Goal: Information Seeking & Learning: Find specific fact

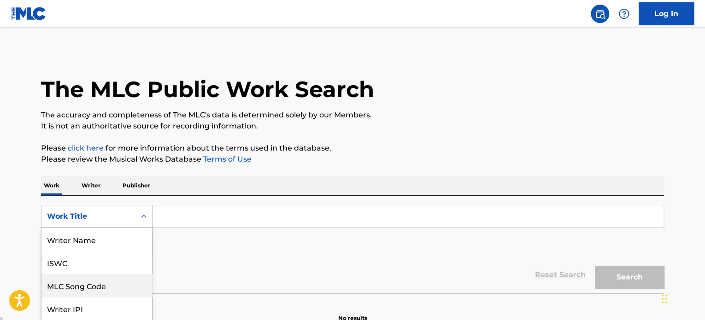
scroll to position [44, 0]
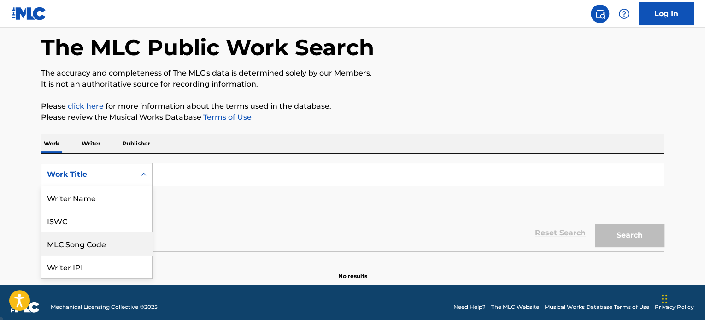
click at [134, 186] on div "8 results available. Use Up and Down to choose options, press Enter to select t…" at bounding box center [97, 174] width 112 height 23
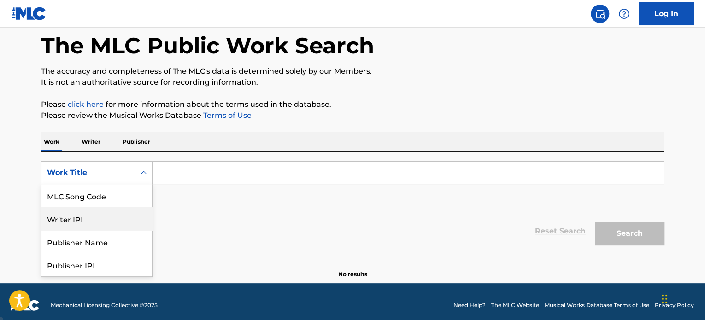
scroll to position [46, 0]
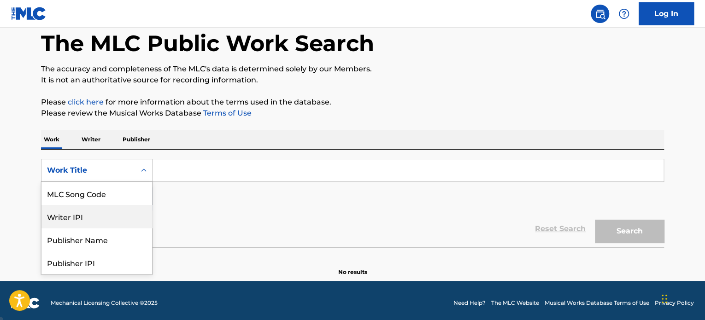
click at [236, 202] on div "SearchWithCriteriac6a0130c-9928-481f-9fac-e7b5f27c07e9 8 results available. Use…" at bounding box center [352, 185] width 623 height 52
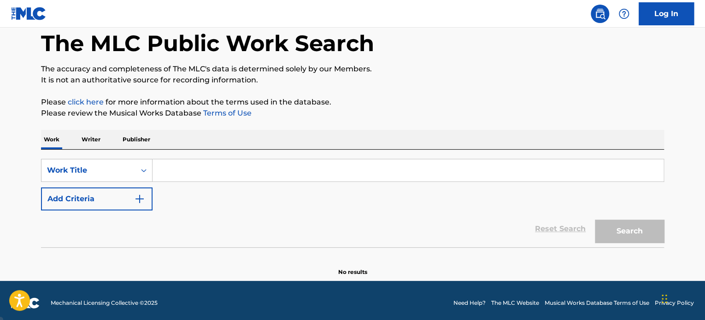
click at [142, 201] on img "Search Form" at bounding box center [139, 199] width 11 height 11
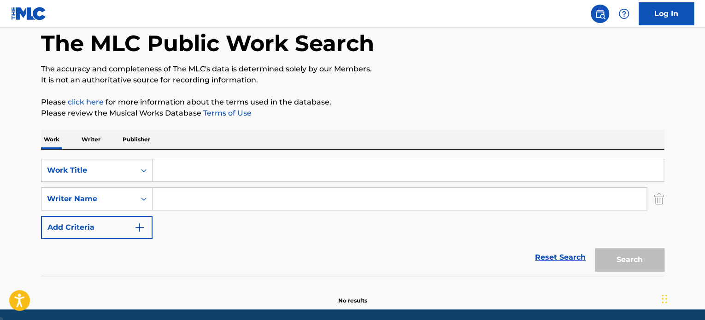
click at [180, 201] on input "Search Form" at bounding box center [400, 199] width 494 height 22
paste input "[PERSON_NAME]"
type input "[PERSON_NAME]"
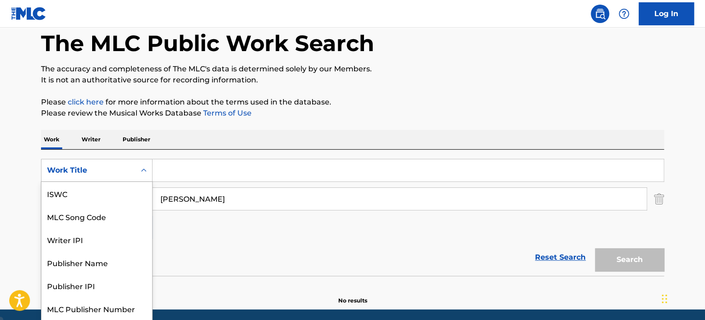
click at [144, 170] on icon "Search Form" at bounding box center [143, 170] width 9 height 9
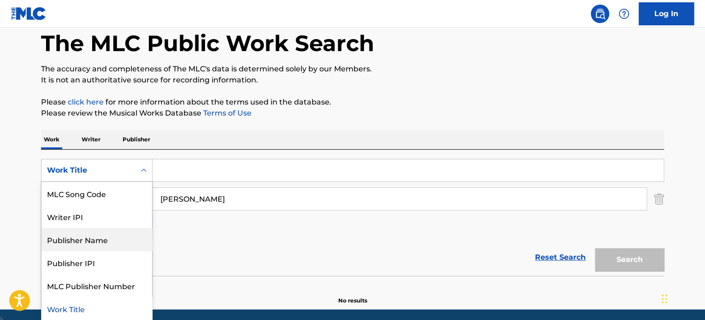
click at [101, 242] on div "Publisher Name" at bounding box center [96, 239] width 111 height 23
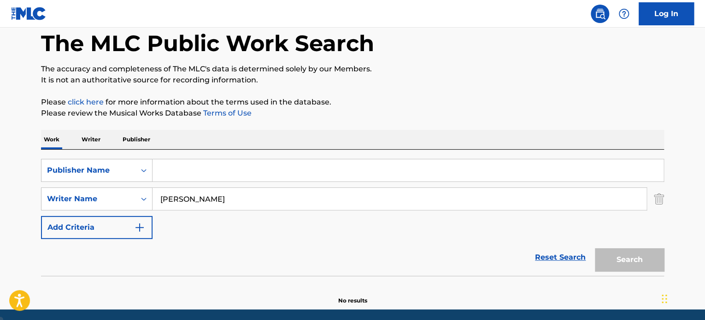
click at [196, 164] on input "Search Form" at bounding box center [408, 171] width 511 height 22
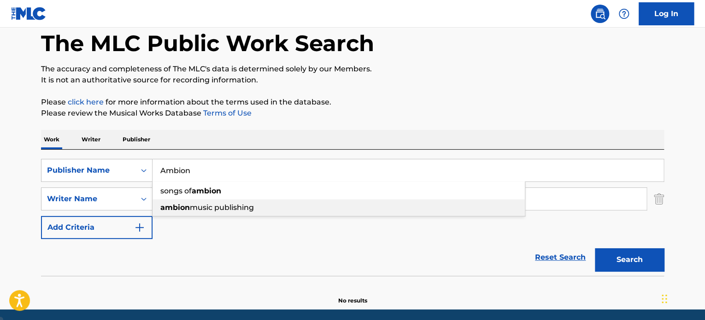
click at [217, 210] on span "music publishing" at bounding box center [222, 207] width 64 height 9
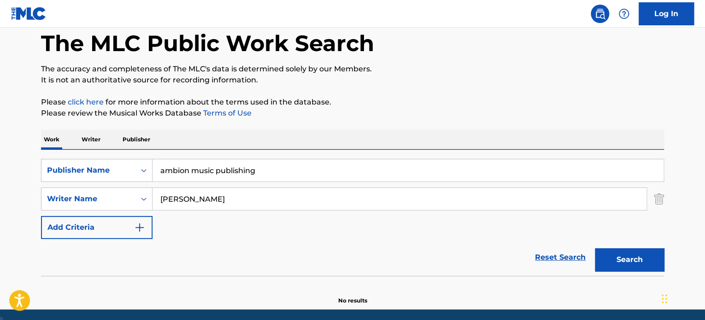
click at [629, 258] on button "Search" at bounding box center [629, 260] width 69 height 23
drag, startPoint x: 283, startPoint y: 166, endPoint x: 0, endPoint y: 145, distance: 283.4
click at [0, 145] on main "The MLC Public Work Search The accuracy and completeness of The MLC's data is d…" at bounding box center [352, 146] width 705 height 328
type input "songs of ambion"
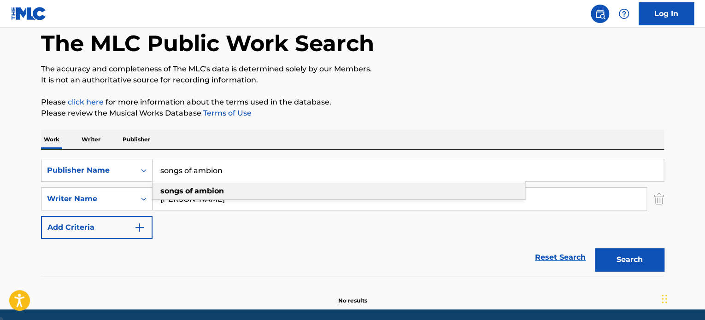
click at [239, 193] on div "songs of ambion" at bounding box center [339, 191] width 373 height 17
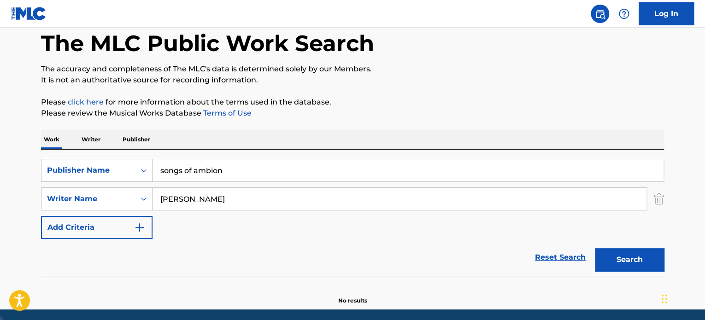
click at [616, 258] on button "Search" at bounding box center [629, 260] width 69 height 23
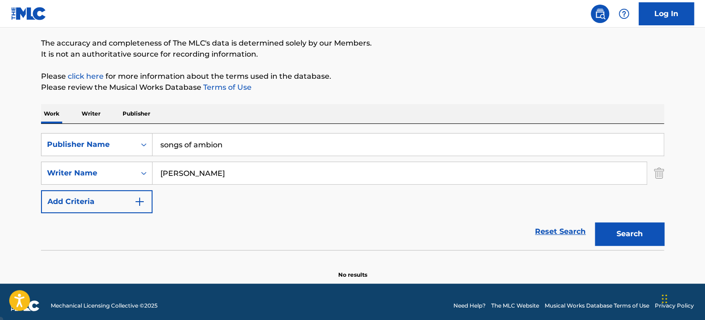
scroll to position [79, 0]
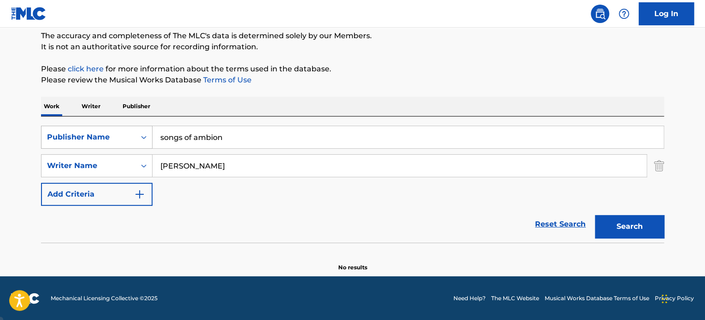
click at [145, 139] on icon "Search Form" at bounding box center [143, 137] width 9 height 9
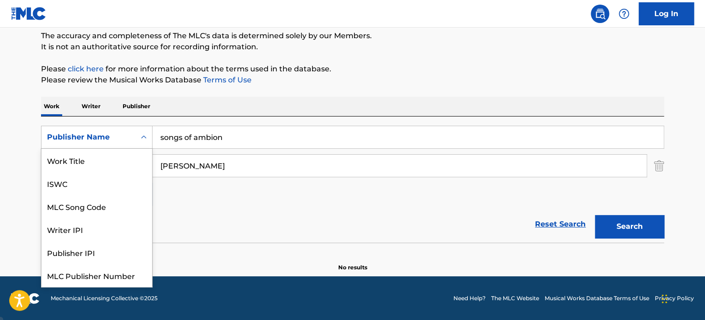
scroll to position [23, 0]
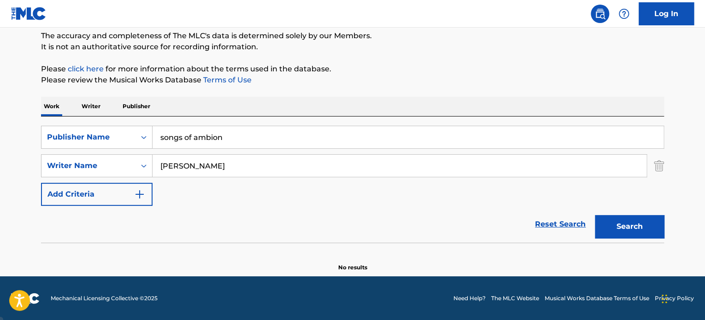
click at [105, 295] on span "Mechanical Licensing Collective © 2025" at bounding box center [104, 299] width 107 height 8
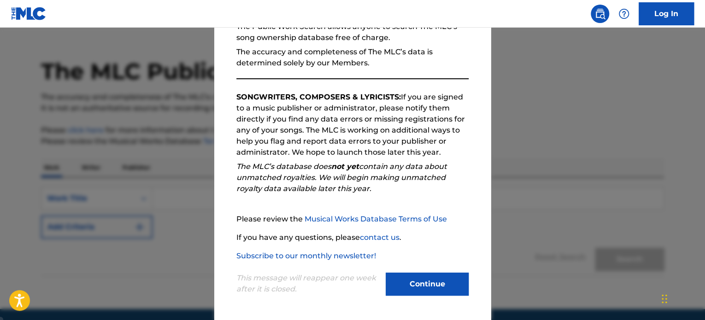
scroll to position [46, 0]
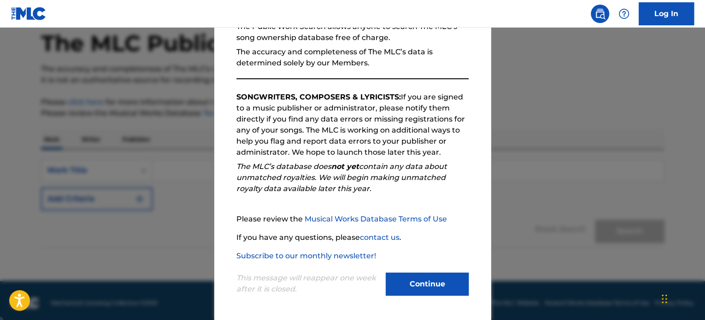
click at [437, 283] on button "Continue" at bounding box center [427, 284] width 83 height 23
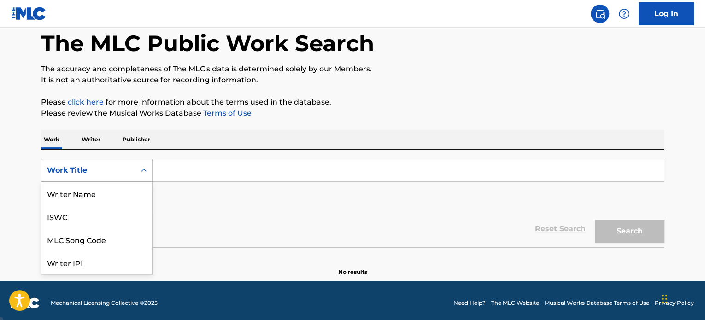
click at [150, 172] on div "Search Form" at bounding box center [144, 170] width 17 height 17
click at [107, 193] on div "Writer Name" at bounding box center [96, 193] width 111 height 23
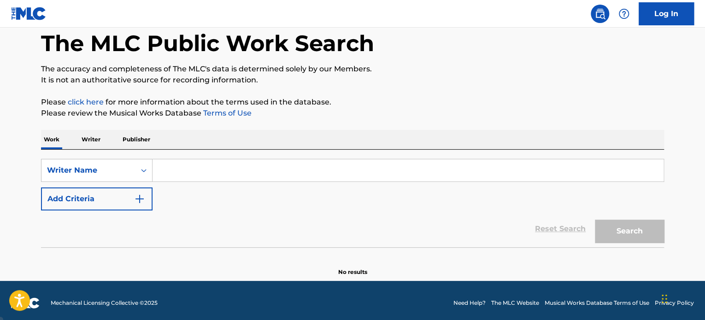
click at [215, 163] on input "Search Form" at bounding box center [408, 171] width 511 height 22
paste input "Kezic Sebastijan"
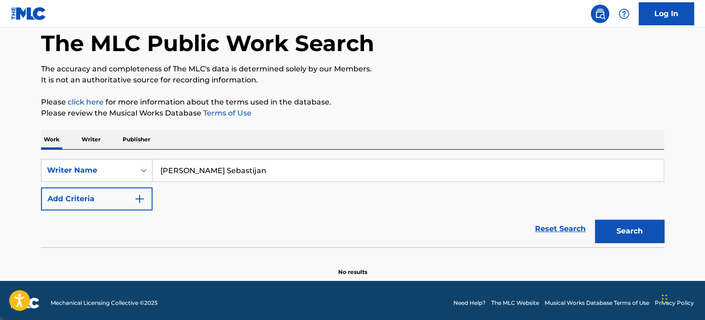
type input "Kezic Sebastijan"
click at [638, 235] on button "Search" at bounding box center [629, 231] width 69 height 23
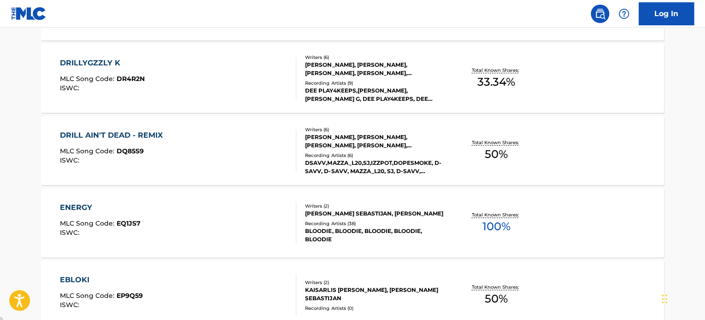
scroll to position [393, 0]
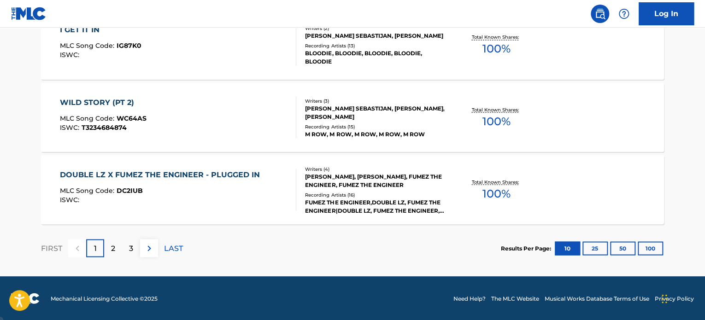
click at [107, 251] on div "2" at bounding box center [113, 248] width 18 height 18
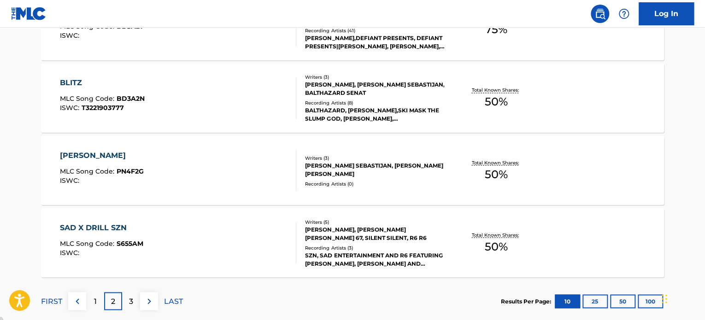
scroll to position [808, 0]
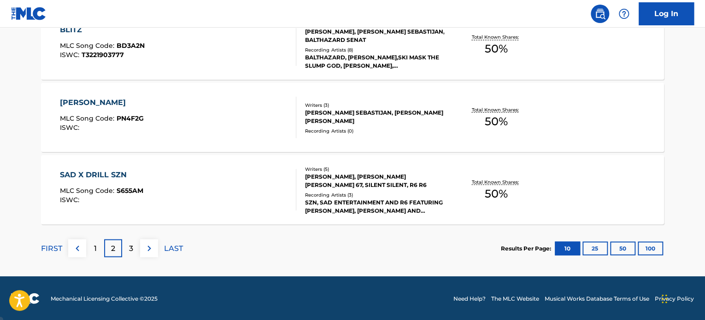
click at [132, 248] on p "3" at bounding box center [131, 248] width 4 height 11
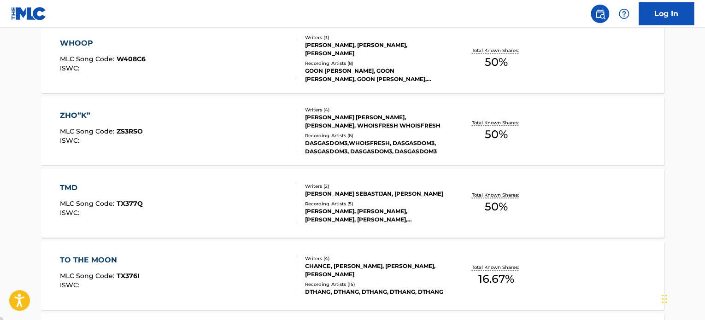
scroll to position [762, 0]
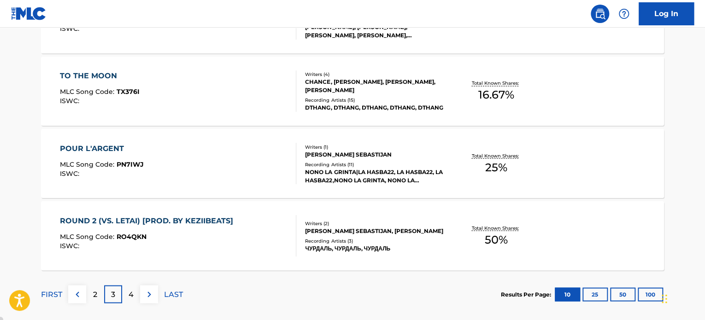
click at [130, 294] on p "4" at bounding box center [131, 294] width 5 height 11
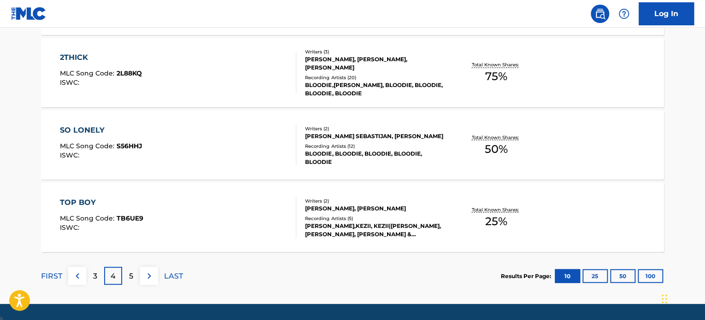
scroll to position [808, 0]
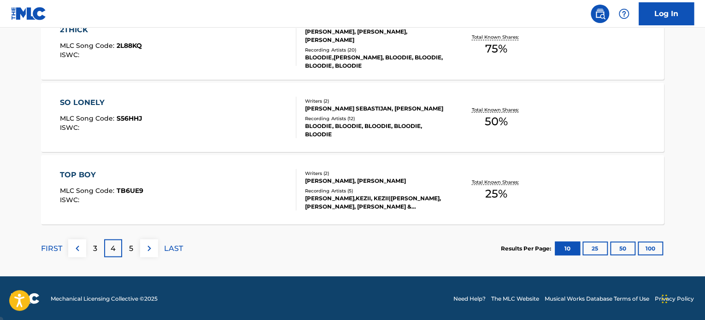
click at [98, 251] on div "3" at bounding box center [95, 248] width 18 height 18
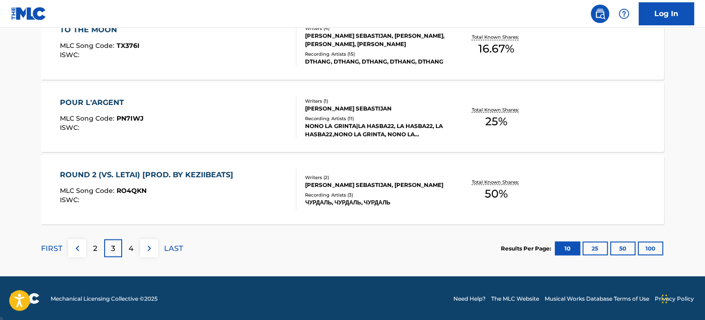
click at [324, 181] on div "KEZIC SEBASTIJAN, KSENIA ANDREEVNA CHURDALOVA" at bounding box center [374, 185] width 139 height 8
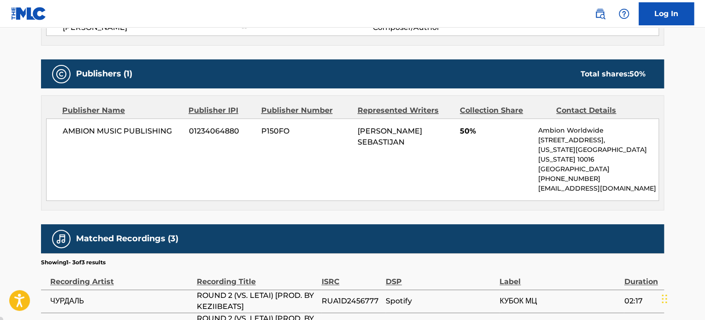
scroll to position [485, 0]
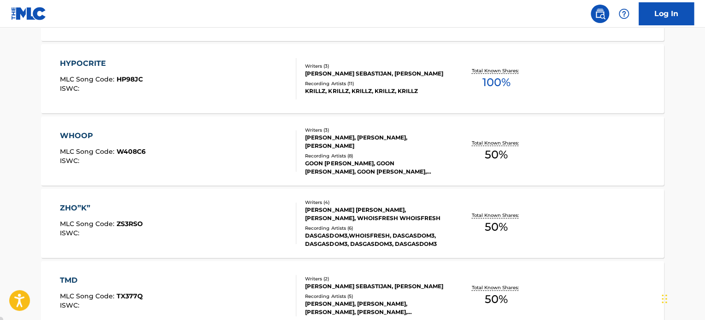
scroll to position [808, 0]
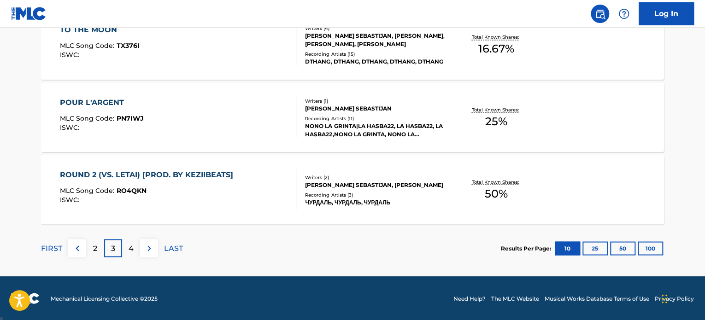
click at [135, 247] on div "4" at bounding box center [131, 248] width 18 height 18
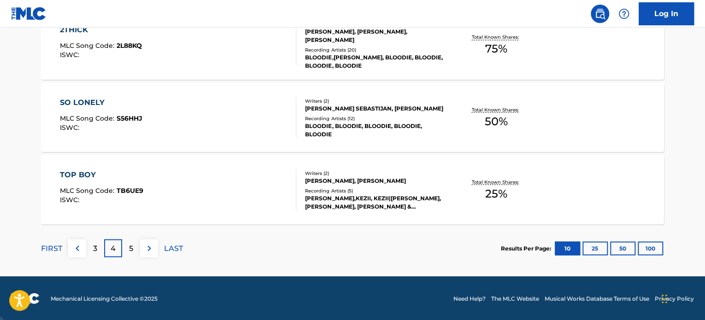
click at [135, 247] on div "5" at bounding box center [131, 248] width 18 height 18
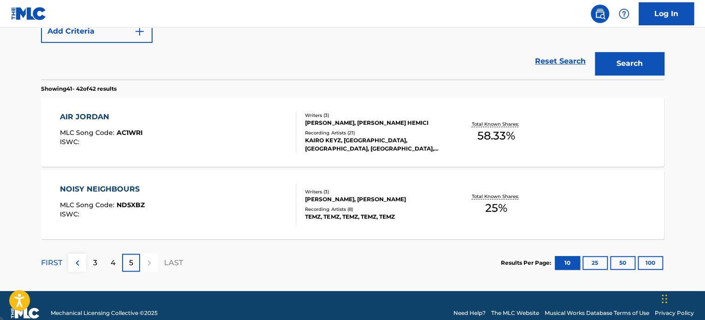
scroll to position [229, 0]
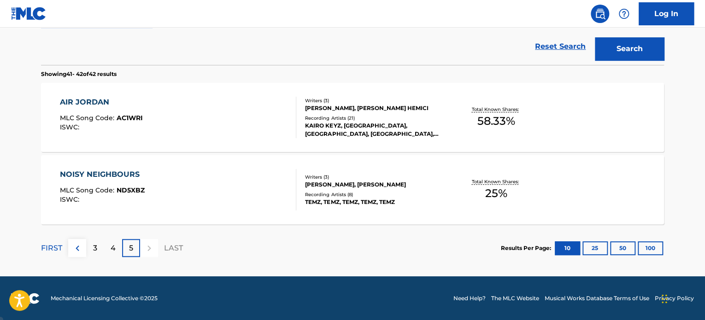
click at [112, 250] on p "4" at bounding box center [113, 248] width 5 height 11
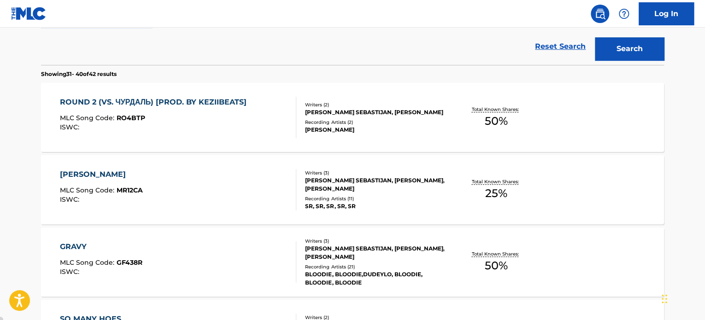
click at [177, 101] on div "ROUND 2 (VS. ЧУРДАЛЬ) [PROD. BY KEZIIBEATS]" at bounding box center [156, 102] width 192 height 11
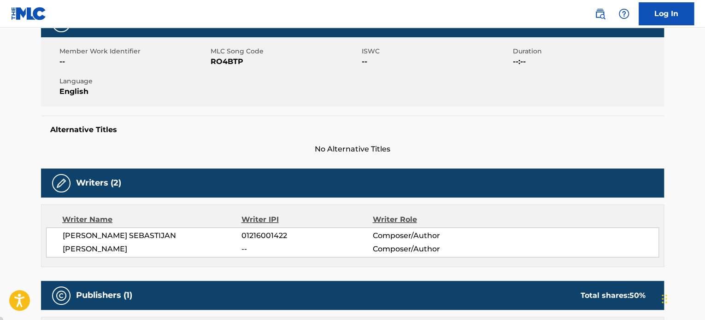
scroll to position [184, 0]
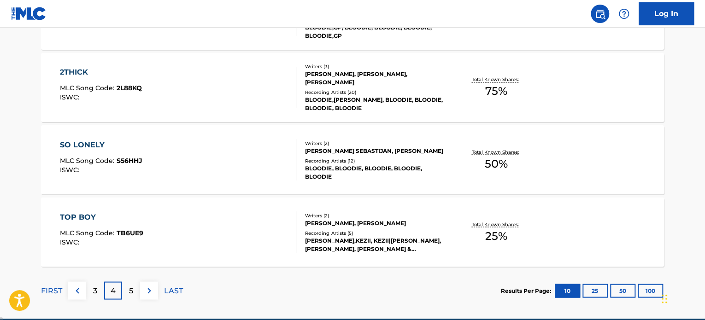
scroll to position [808, 0]
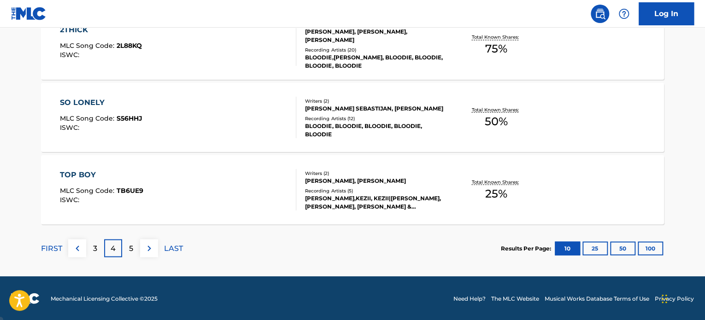
click at [132, 247] on p "5" at bounding box center [131, 248] width 4 height 11
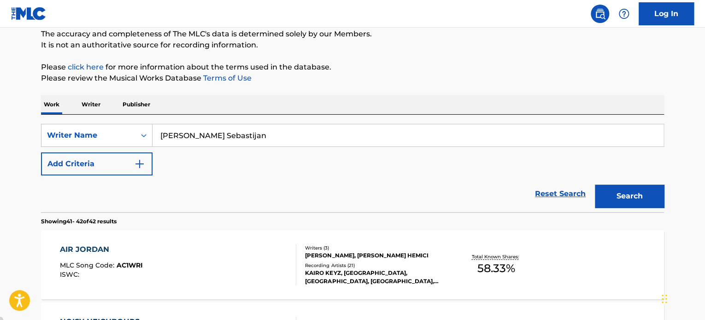
scroll to position [229, 0]
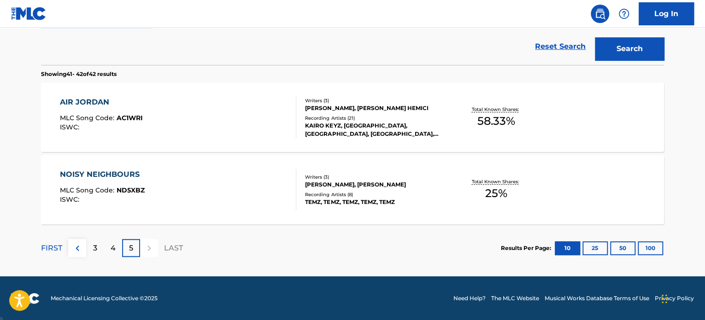
click at [97, 248] on div "3" at bounding box center [95, 248] width 18 height 18
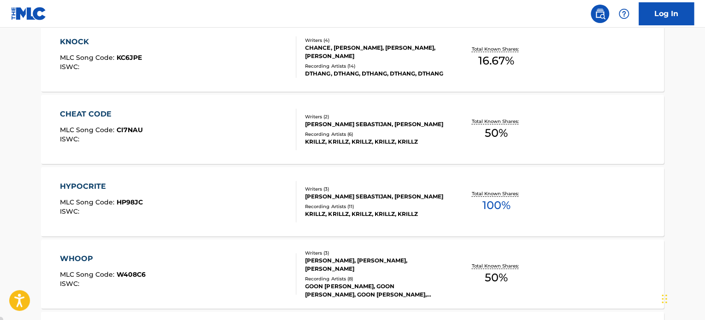
scroll to position [347, 0]
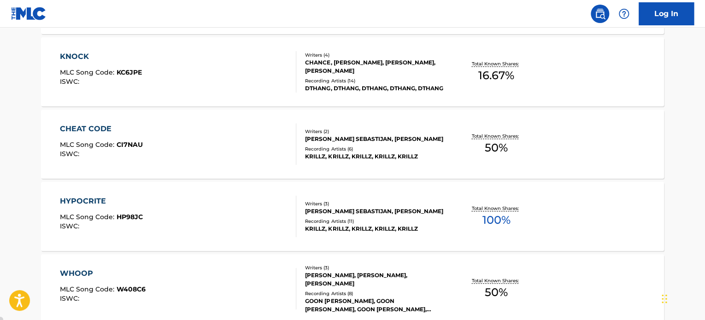
click at [107, 126] on div "CHEAT CODE" at bounding box center [101, 129] width 83 height 11
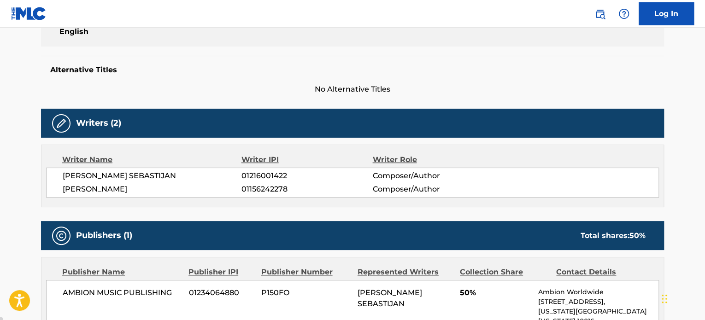
scroll to position [256, 0]
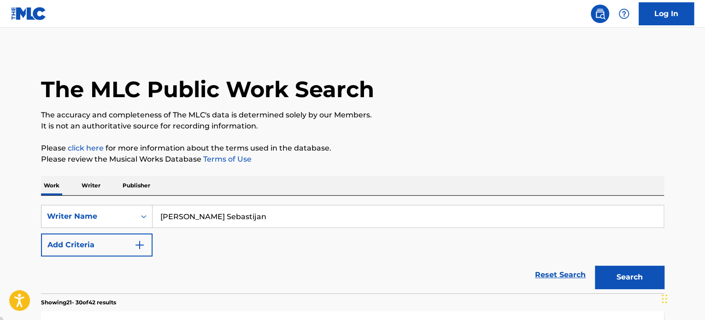
click at [109, 246] on button "Add Criteria" at bounding box center [97, 245] width 112 height 23
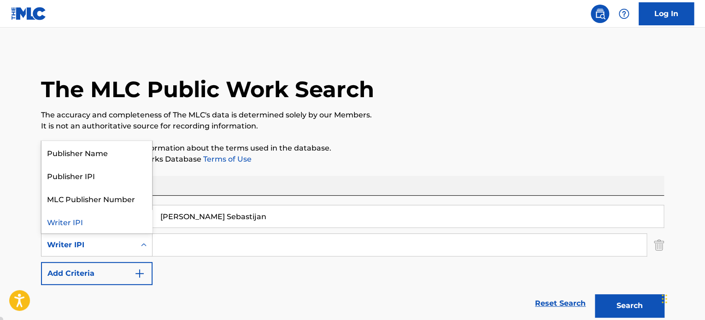
click at [107, 246] on div "Writer IPI" at bounding box center [88, 245] width 83 height 11
click at [190, 254] on input "Search Form" at bounding box center [400, 245] width 494 height 22
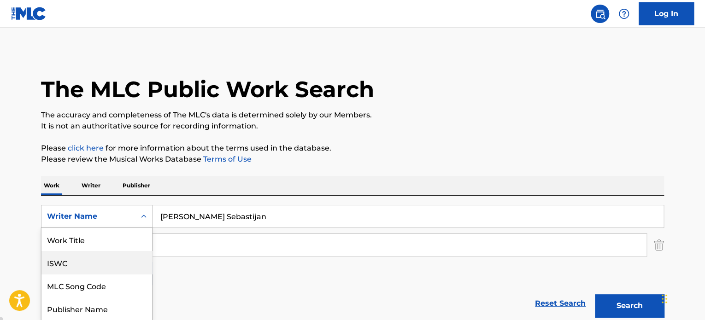
scroll to position [41, 0]
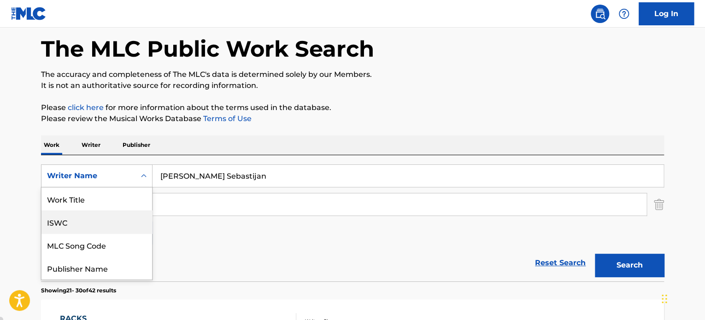
click at [114, 188] on div "7 results available. Use Up and Down to choose options, press Enter to select t…" at bounding box center [97, 176] width 112 height 23
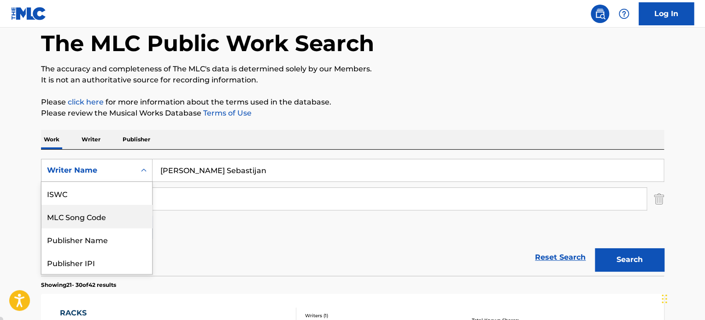
scroll to position [0, 0]
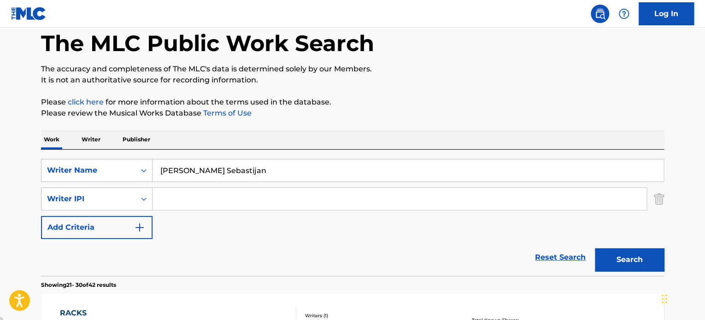
drag, startPoint x: 230, startPoint y: 166, endPoint x: 154, endPoint y: 171, distance: 76.2
click at [98, 172] on div "SearchWithCriteriaec902107-ba89-47b8-954c-38c096830d8b Writer Name Kezic Sebast…" at bounding box center [352, 170] width 623 height 23
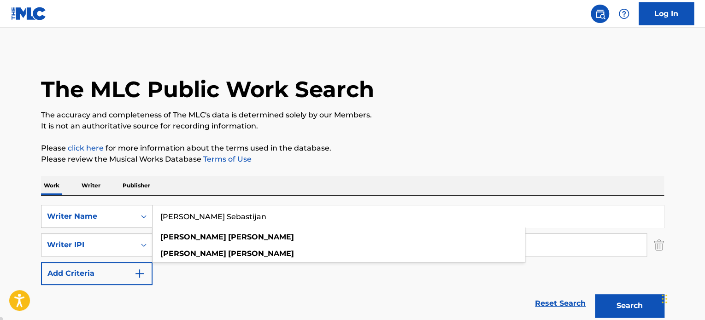
drag, startPoint x: 177, startPoint y: 171, endPoint x: 160, endPoint y: 213, distance: 45.6
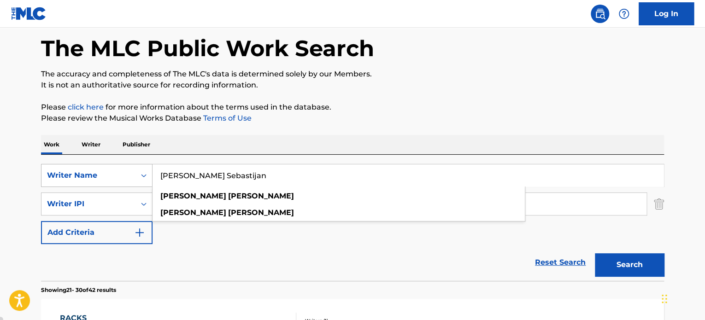
click at [132, 187] on div "Writer Name" at bounding box center [97, 175] width 112 height 23
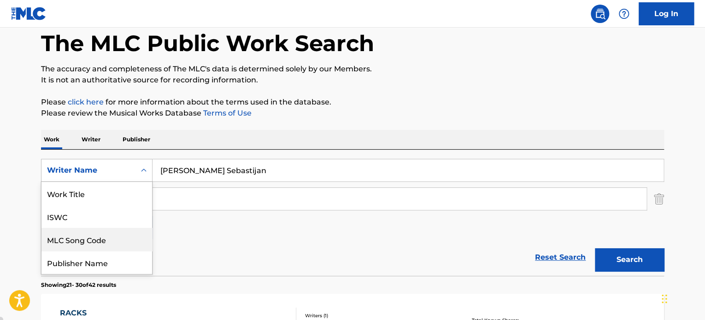
scroll to position [23, 0]
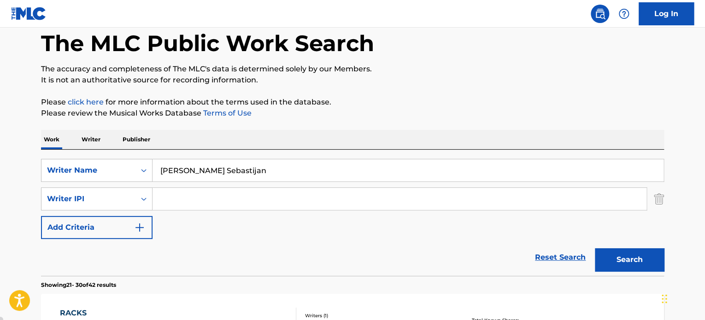
click at [133, 169] on div "Writer Name" at bounding box center [88, 171] width 94 height 18
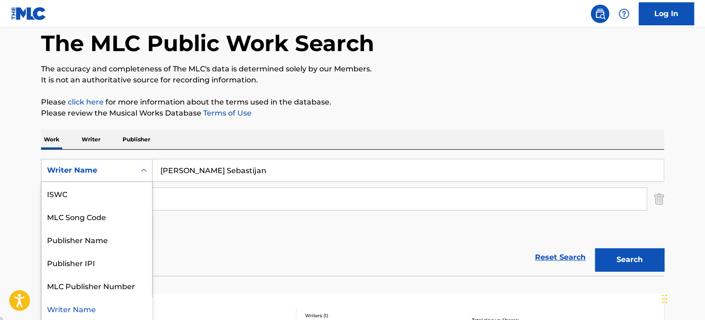
click at [133, 169] on div "Writer Name" at bounding box center [88, 171] width 94 height 18
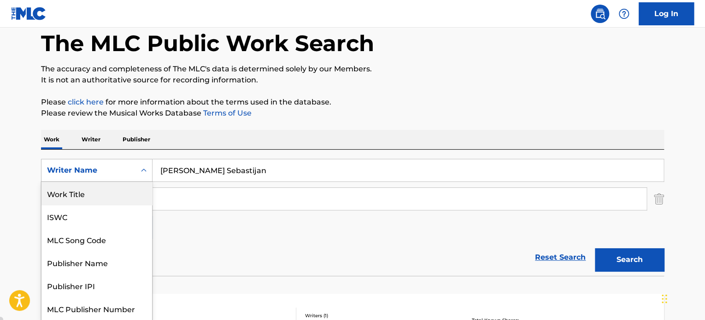
click at [114, 198] on div "Work Title" at bounding box center [96, 193] width 111 height 23
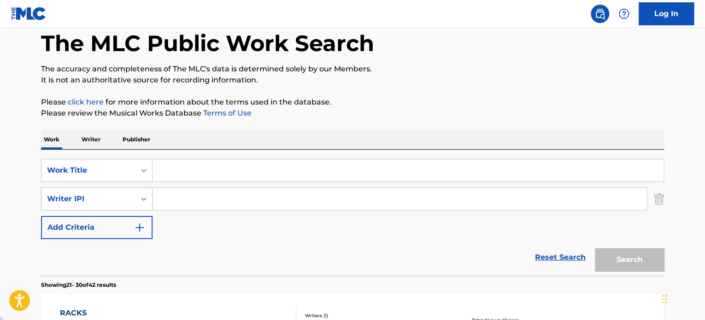
click at [139, 195] on icon "Search Form" at bounding box center [143, 199] width 9 height 9
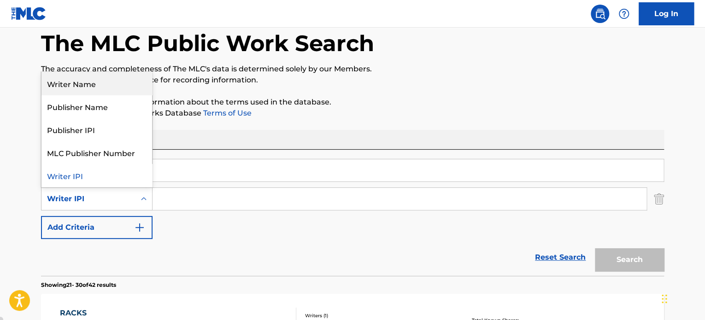
drag, startPoint x: 104, startPoint y: 88, endPoint x: 146, endPoint y: 169, distance: 91.1
click at [104, 89] on div "Writer Name" at bounding box center [96, 83] width 111 height 23
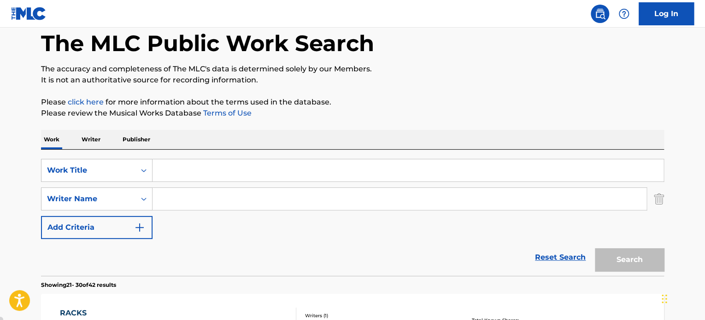
click at [159, 199] on input "Search Form" at bounding box center [400, 199] width 494 height 22
paste input "Kezic Sebastijan"
type input "Kezic Sebastijan"
click at [192, 162] on input "Search Form" at bounding box center [408, 171] width 511 height 22
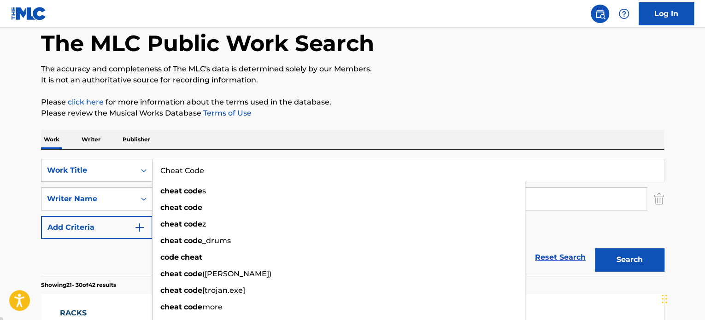
type input "Cheat Code"
click at [595, 249] on button "Search" at bounding box center [629, 260] width 69 height 23
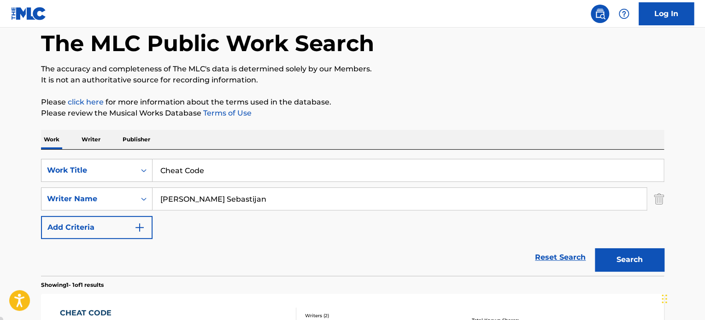
scroll to position [181, 0]
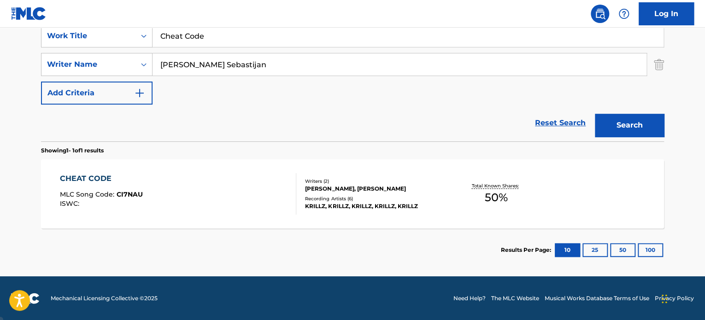
click at [100, 118] on div "Reset Search Search" at bounding box center [352, 123] width 623 height 37
drag, startPoint x: 324, startPoint y: 42, endPoint x: 0, endPoint y: 9, distance: 325.4
click at [0, 9] on div "Log In The MLC Public Work Search The accuracy and completeness of The MLC's da…" at bounding box center [352, 70] width 705 height 502
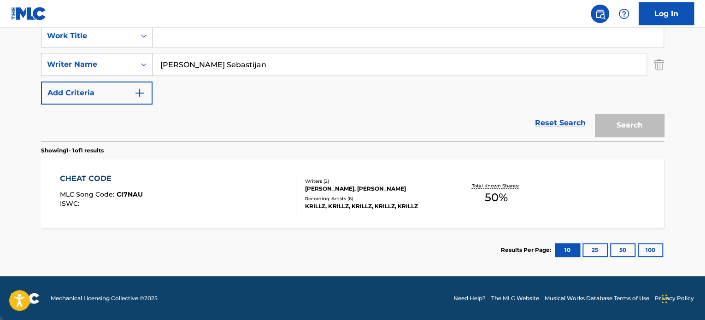
click at [611, 130] on div "Search" at bounding box center [628, 123] width 74 height 37
click at [375, 101] on div "SearchWithCriteria297b097a-d03f-491d-a1fb-18ce2518008c Work Title SearchWithCri…" at bounding box center [352, 64] width 623 height 80
click at [408, 99] on div "SearchWithCriteria297b097a-d03f-491d-a1fb-18ce2518008c Work Title SearchWithCri…" at bounding box center [352, 64] width 623 height 80
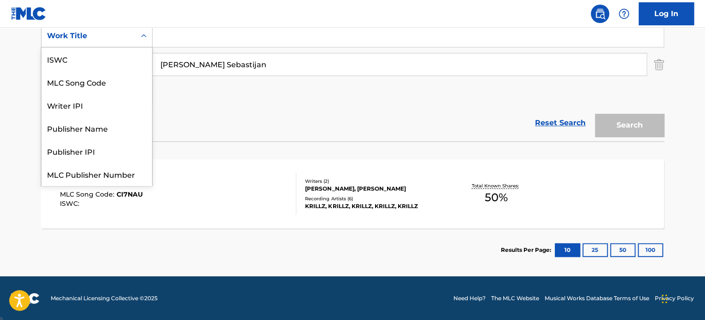
click at [136, 34] on div "Search Form" at bounding box center [144, 36] width 17 height 22
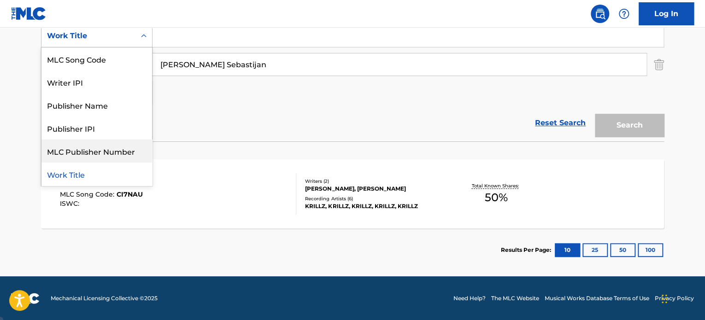
scroll to position [0, 0]
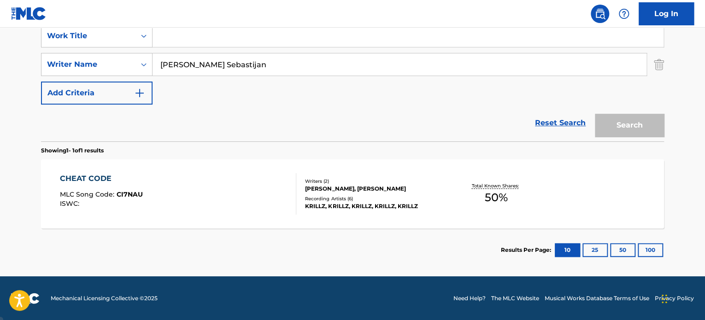
drag, startPoint x: 179, startPoint y: 118, endPoint x: 161, endPoint y: 97, distance: 27.5
click at [179, 118] on div "Reset Search Search" at bounding box center [352, 123] width 623 height 37
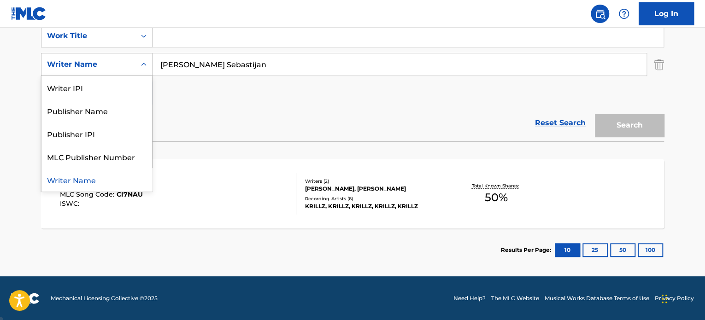
click at [142, 61] on icon "Search Form" at bounding box center [143, 64] width 9 height 9
click at [107, 93] on div "Writer IPI" at bounding box center [96, 87] width 111 height 23
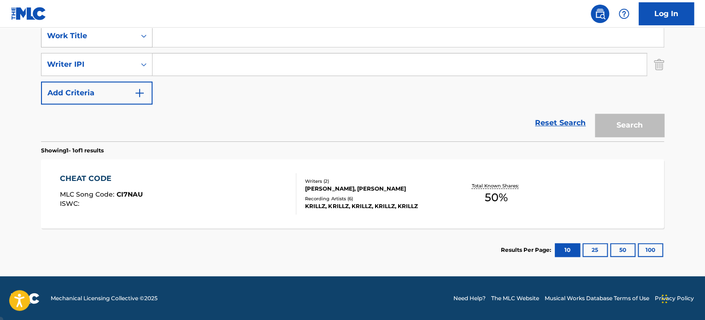
click at [117, 36] on div "Work Title" at bounding box center [88, 35] width 83 height 11
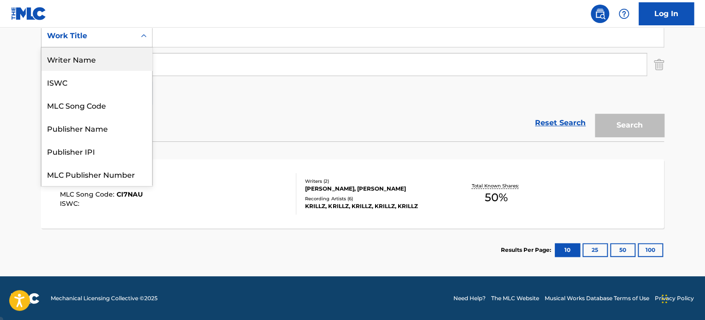
drag, startPoint x: 112, startPoint y: 59, endPoint x: 129, endPoint y: 48, distance: 20.1
click at [112, 59] on div "Writer Name" at bounding box center [96, 58] width 111 height 23
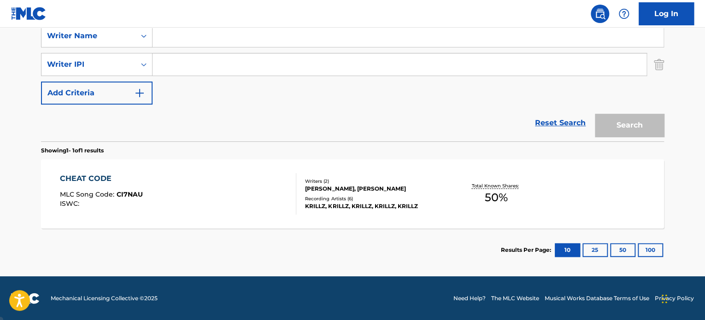
click at [176, 34] on input "Search Form" at bounding box center [408, 36] width 511 height 22
type input "z"
type input "k"
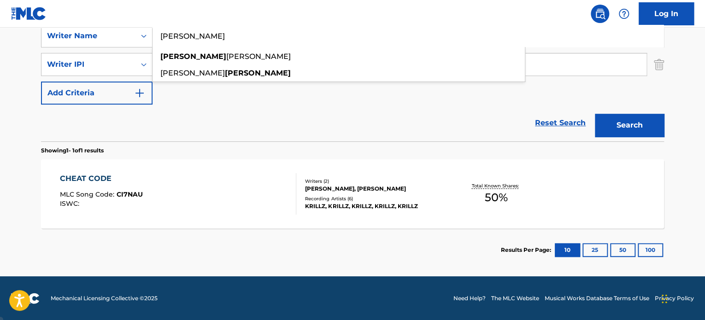
type input "kezic sebastian"
click at [595, 114] on button "Search" at bounding box center [629, 125] width 69 height 23
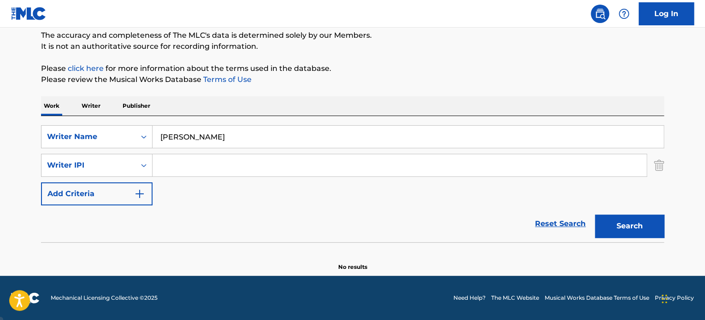
scroll to position [79, 0]
click at [142, 169] on icon "Search Form" at bounding box center [143, 165] width 9 height 9
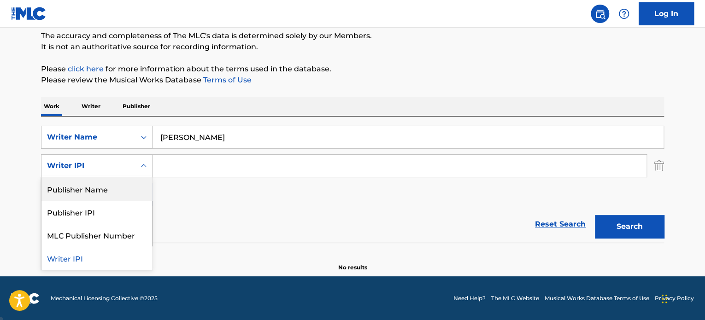
drag, startPoint x: 113, startPoint y: 185, endPoint x: 121, endPoint y: 182, distance: 7.9
click at [116, 184] on div "Publisher Name" at bounding box center [96, 189] width 111 height 23
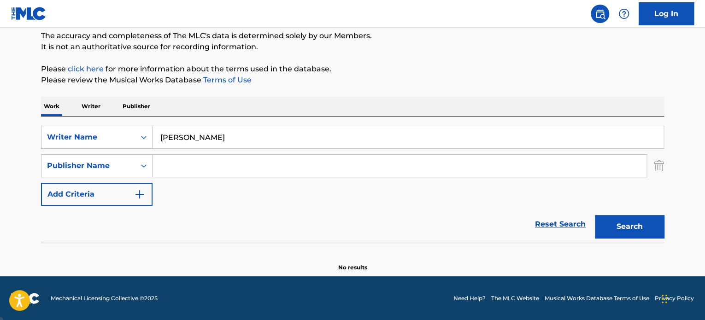
click at [175, 166] on input "Search Form" at bounding box center [400, 166] width 494 height 22
click at [595, 215] on button "Search" at bounding box center [629, 226] width 69 height 23
click at [177, 166] on input "Meezo" at bounding box center [400, 166] width 494 height 22
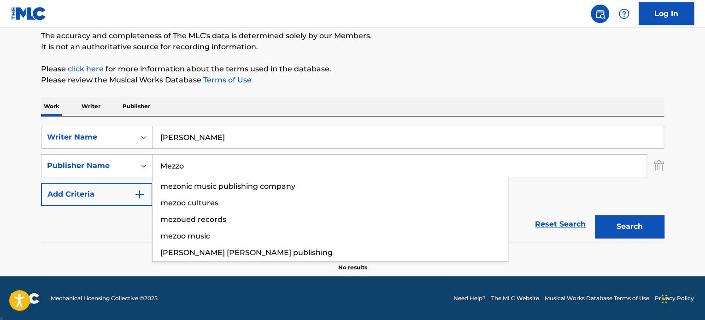
click at [595, 215] on button "Search" at bounding box center [629, 226] width 69 height 23
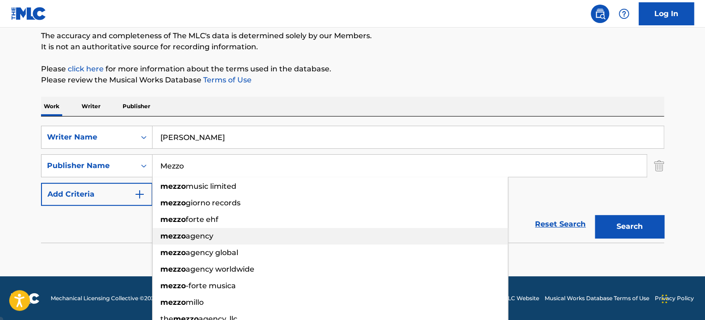
click at [207, 238] on span "agency" at bounding box center [200, 236] width 28 height 9
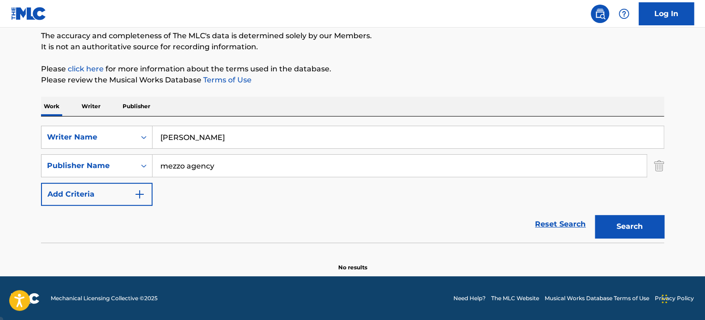
click at [629, 221] on button "Search" at bounding box center [629, 226] width 69 height 23
drag, startPoint x: 234, startPoint y: 166, endPoint x: 0, endPoint y: 159, distance: 234.3
click at [0, 159] on main "The MLC Public Work Search The accuracy and completeness of The MLC's data is d…" at bounding box center [352, 112] width 705 height 328
type input "a"
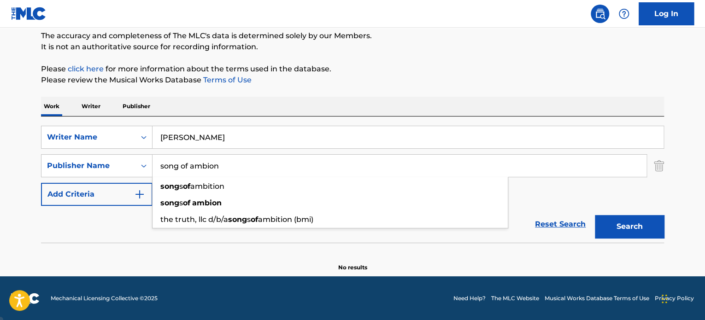
click at [595, 215] on button "Search" at bounding box center [629, 226] width 69 height 23
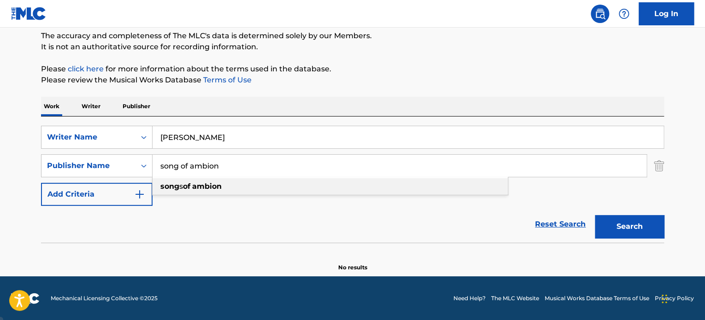
drag, startPoint x: 240, startPoint y: 186, endPoint x: 645, endPoint y: 188, distance: 405.3
click at [243, 185] on div "song s of ambion" at bounding box center [330, 186] width 355 height 17
type input "songs of ambion"
click at [646, 225] on button "Search" at bounding box center [629, 226] width 69 height 23
